Goal: Task Accomplishment & Management: Manage account settings

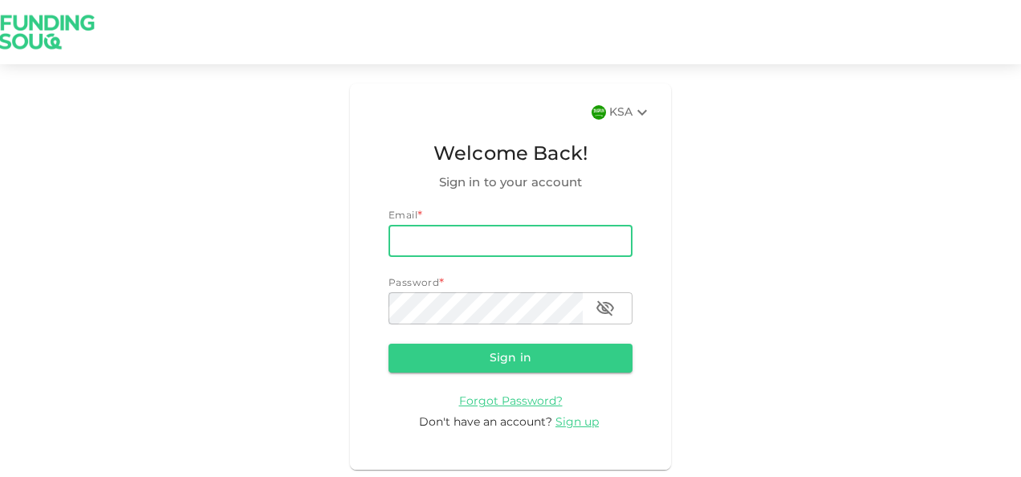
click at [581, 242] on input "email" at bounding box center [510, 241] width 244 height 32
type input "[PERSON_NAME][EMAIL_ADDRESS][DOMAIN_NAME]"
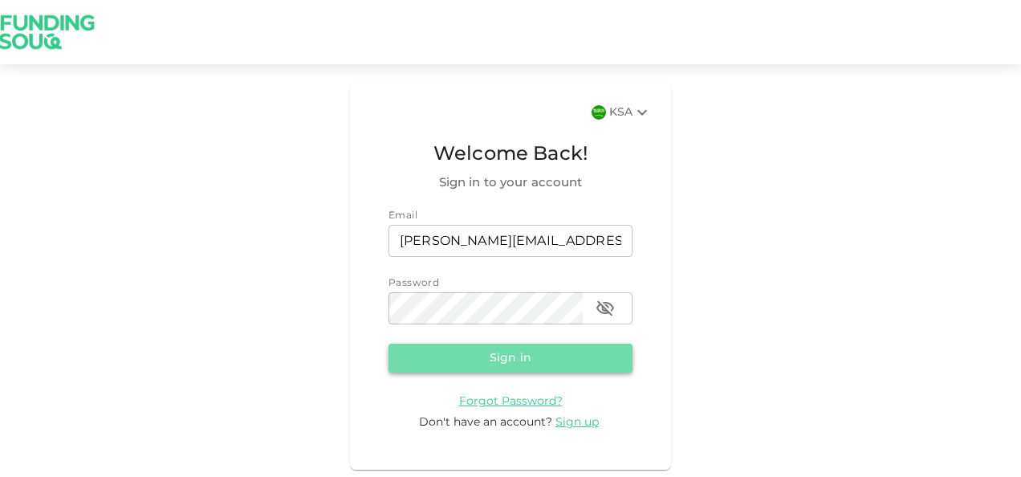
click at [511, 363] on button "Sign in" at bounding box center [510, 357] width 244 height 29
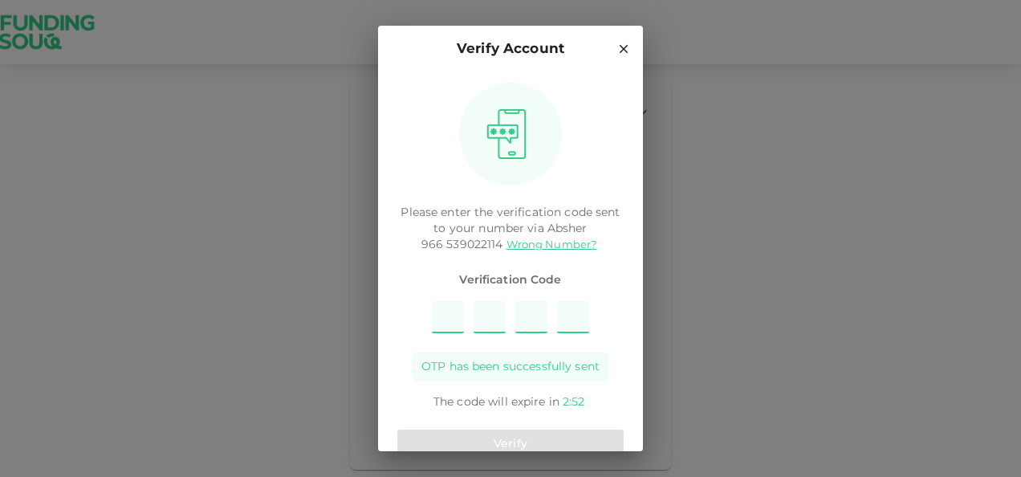
type input "7"
type input "2"
type input "1"
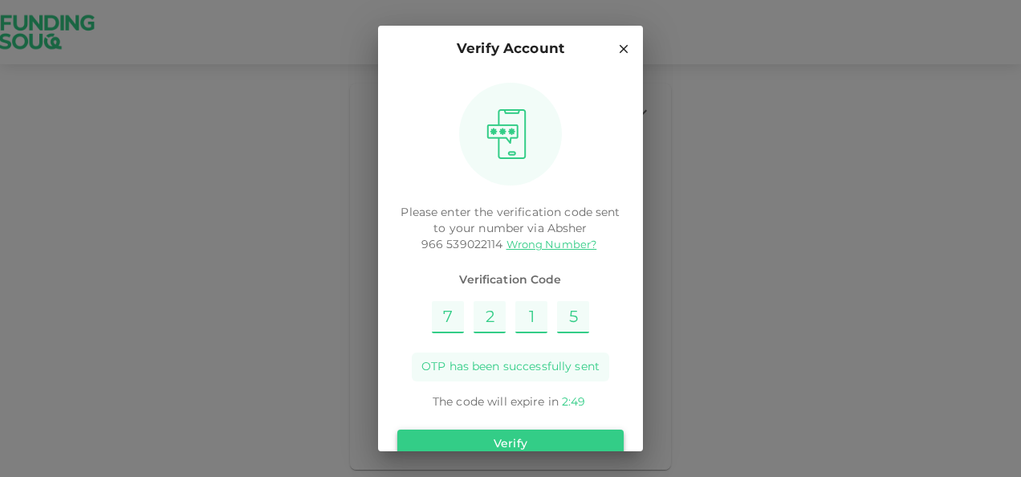
type input "5"
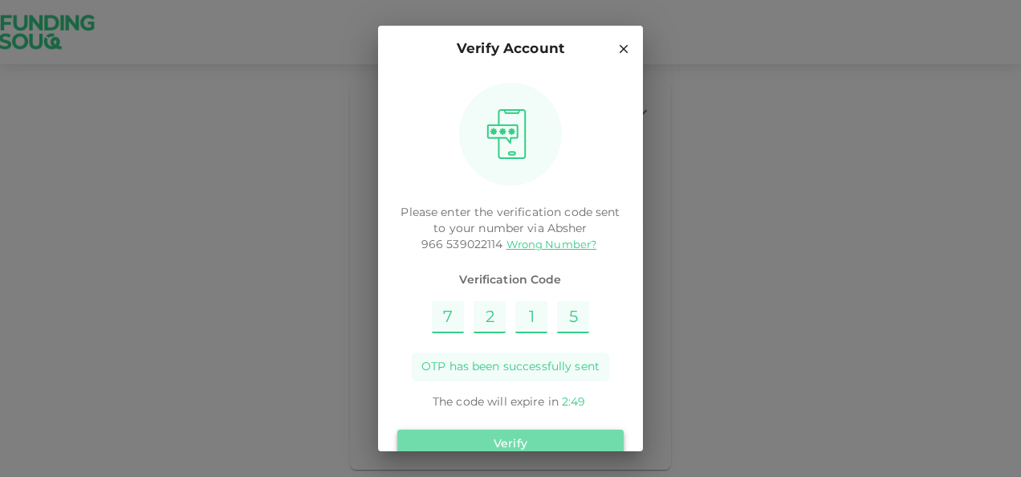
click at [518, 438] on button "Verify" at bounding box center [510, 443] width 226 height 29
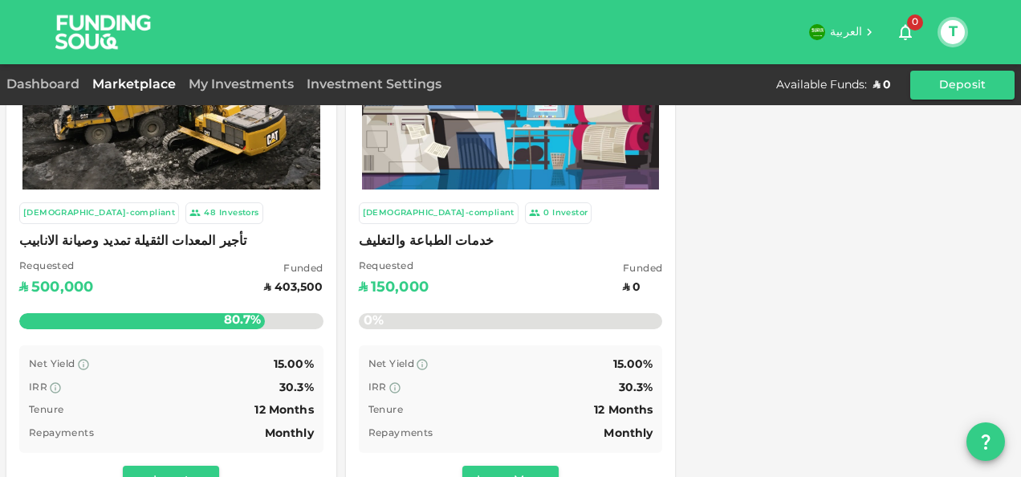
scroll to position [154, 0]
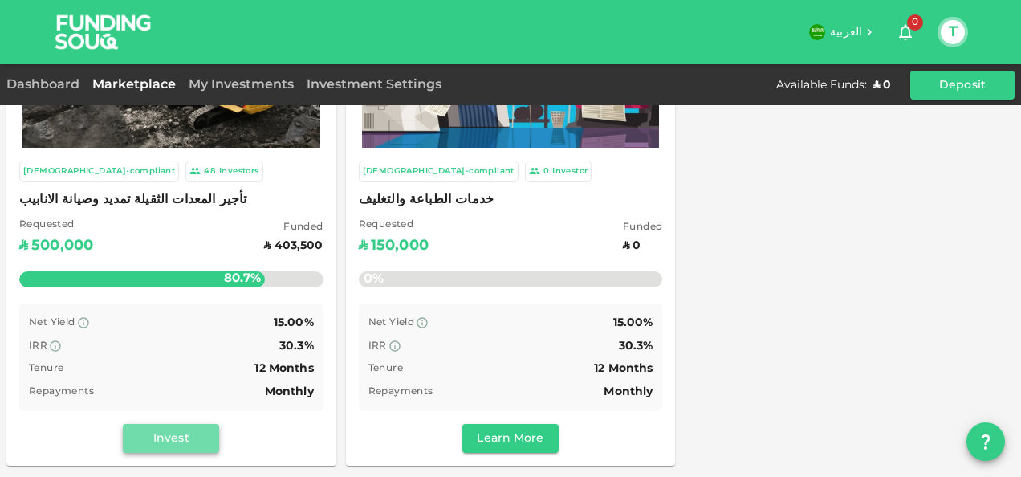
click at [203, 433] on button "Invest" at bounding box center [171, 438] width 96 height 29
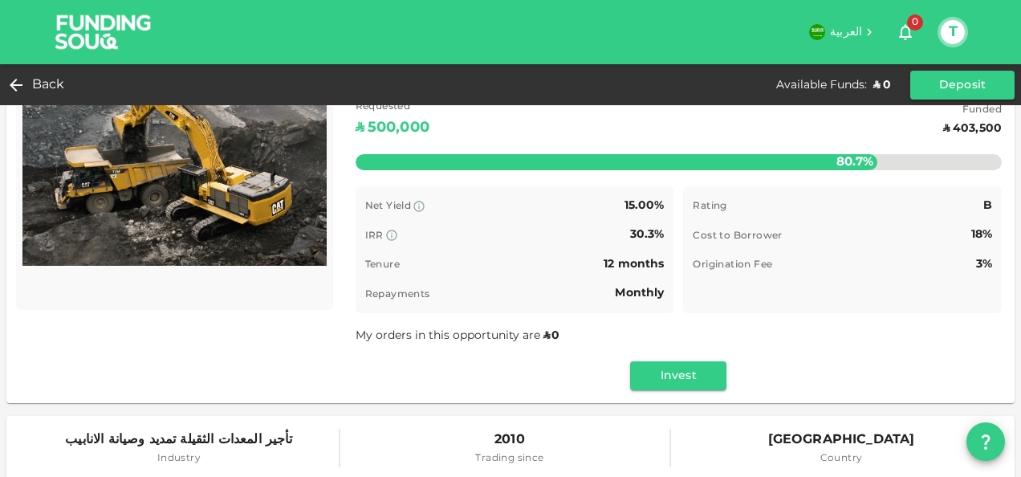
scroll to position [86, 0]
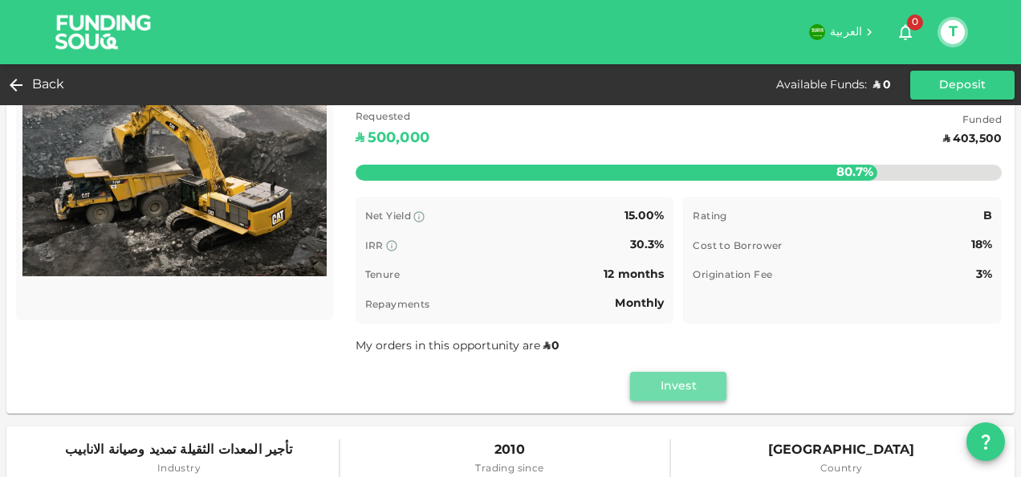
click at [689, 391] on button "Invest" at bounding box center [678, 386] width 96 height 29
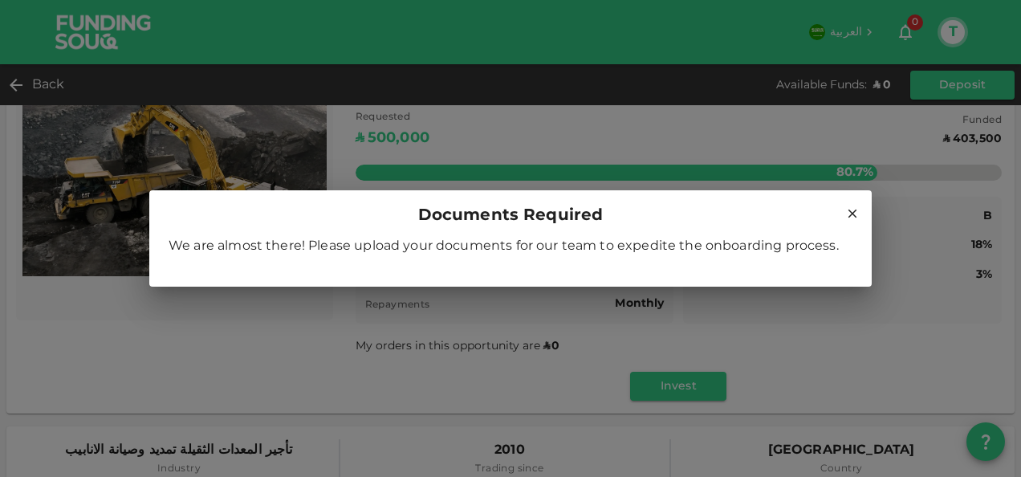
click at [854, 210] on icon at bounding box center [852, 213] width 14 height 14
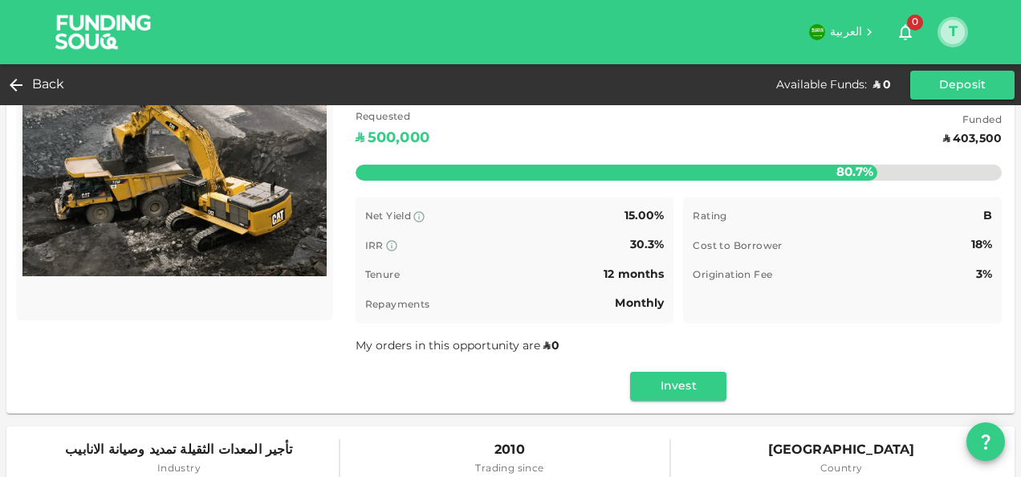
click at [953, 29] on button "T" at bounding box center [953, 32] width 24 height 24
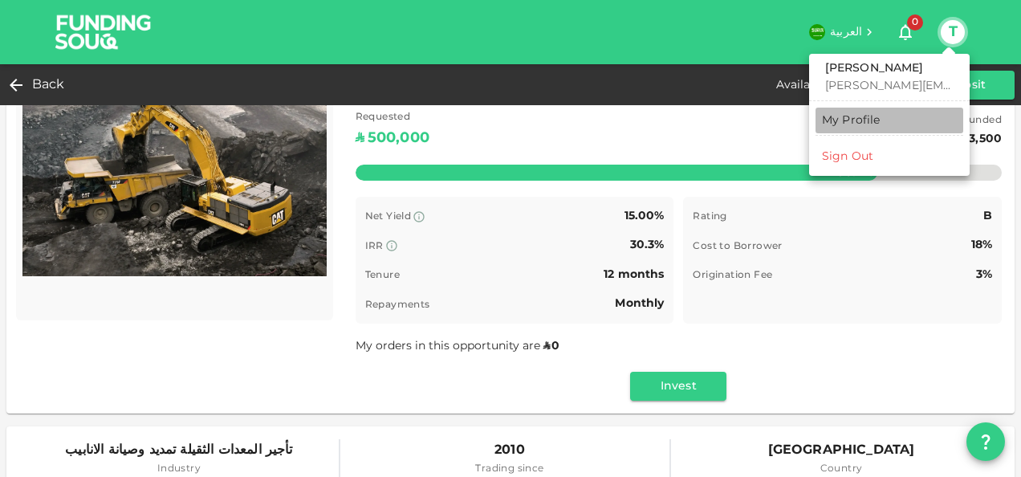
click at [847, 118] on div "My Profile" at bounding box center [851, 120] width 59 height 16
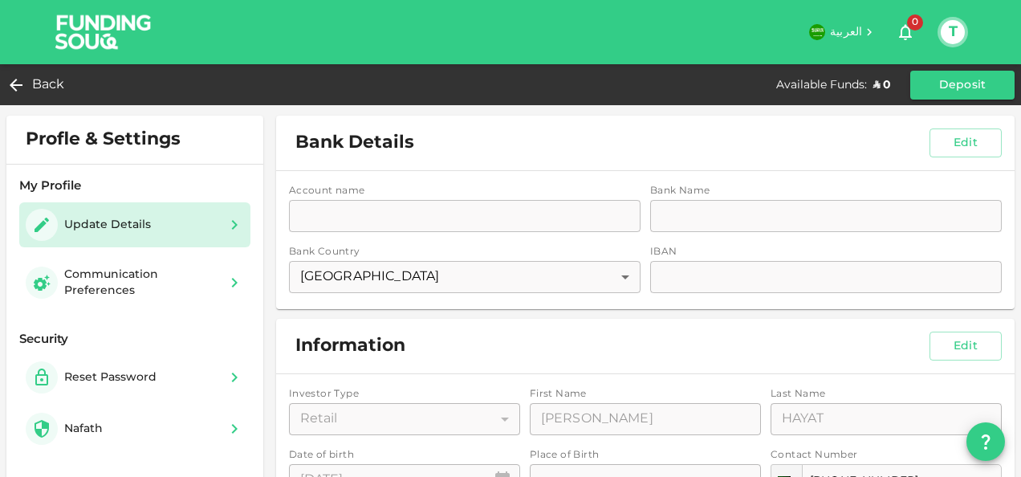
click at [475, 220] on div "Account name accountName accountName Bank Name bankName bankName Bank Country […" at bounding box center [645, 240] width 738 height 138
click at [940, 136] on button "Edit" at bounding box center [965, 142] width 72 height 29
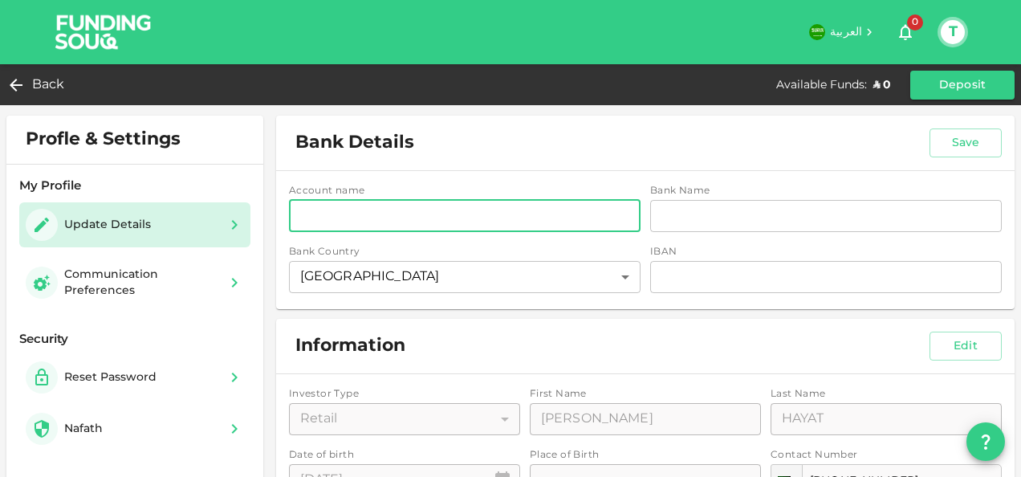
click at [567, 218] on input "accountName" at bounding box center [464, 216] width 351 height 32
